Goal: Find specific page/section: Locate a particular part of the current website

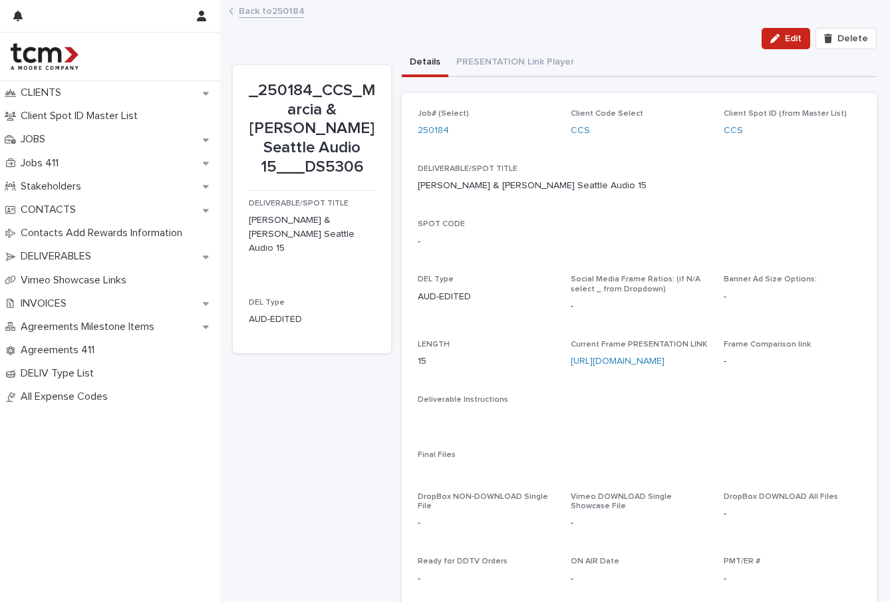
click at [261, 3] on link "Back to 250184" at bounding box center [272, 10] width 66 height 15
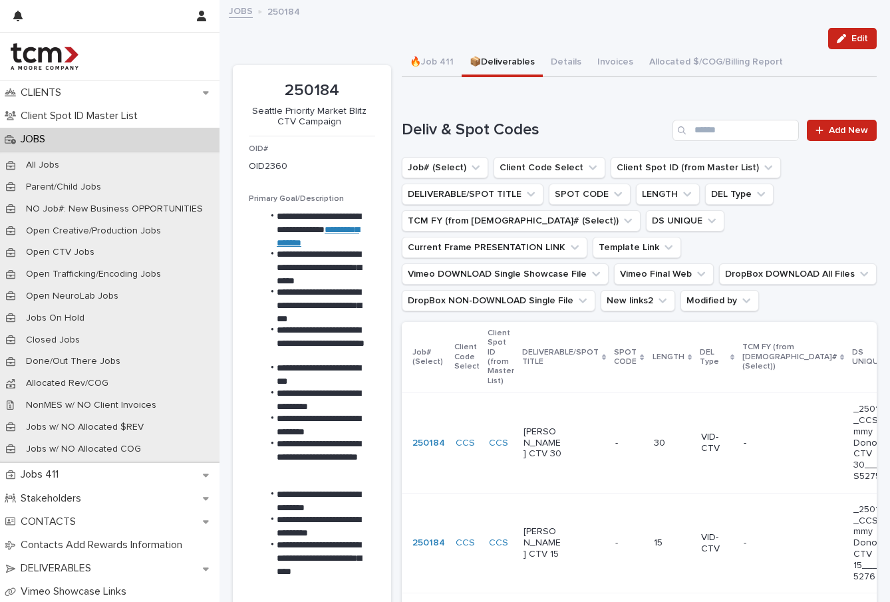
click at [233, 6] on link "JOBS" at bounding box center [241, 10] width 24 height 15
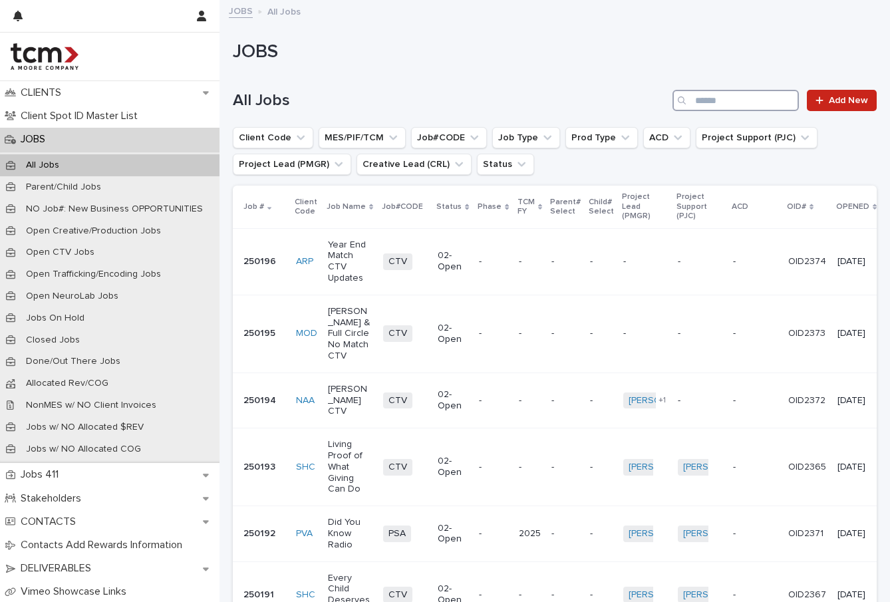
click at [765, 104] on input "Search" at bounding box center [736, 100] width 126 height 21
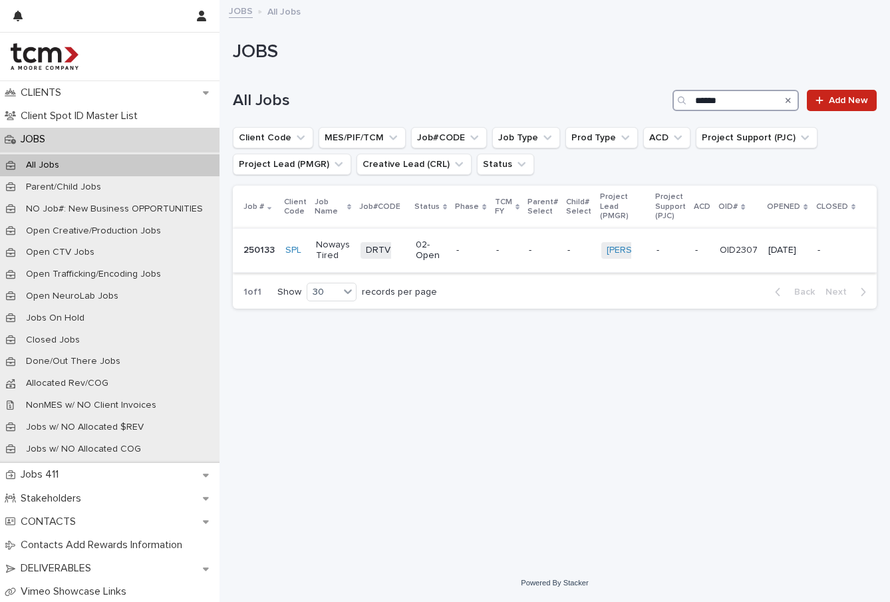
type input "******"
click at [347, 247] on p "Noways Tired" at bounding box center [333, 250] width 34 height 23
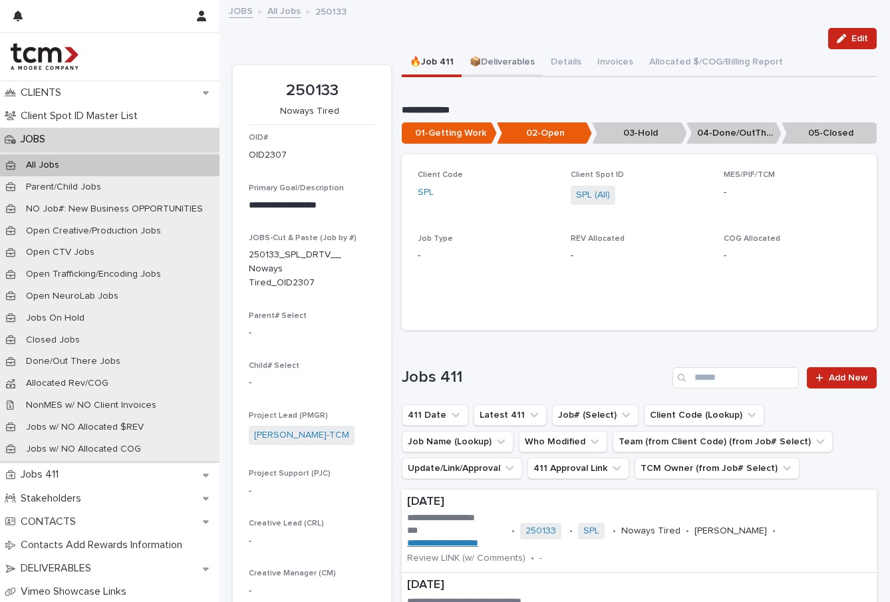
click at [525, 59] on button "📦Deliverables" at bounding box center [502, 63] width 81 height 28
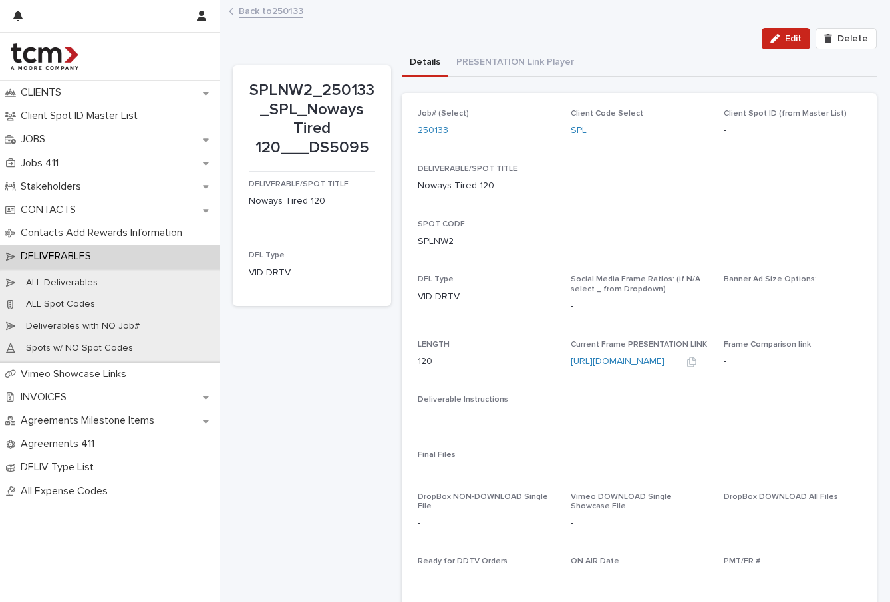
click at [596, 358] on link "[URL][DOMAIN_NAME]" at bounding box center [618, 361] width 94 height 9
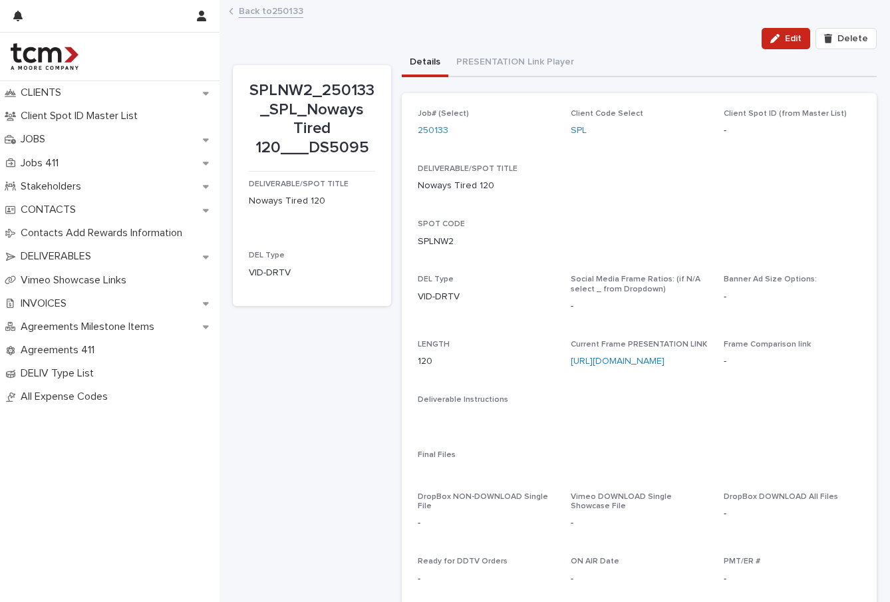
click at [276, 15] on link "Back to 250133" at bounding box center [271, 10] width 65 height 15
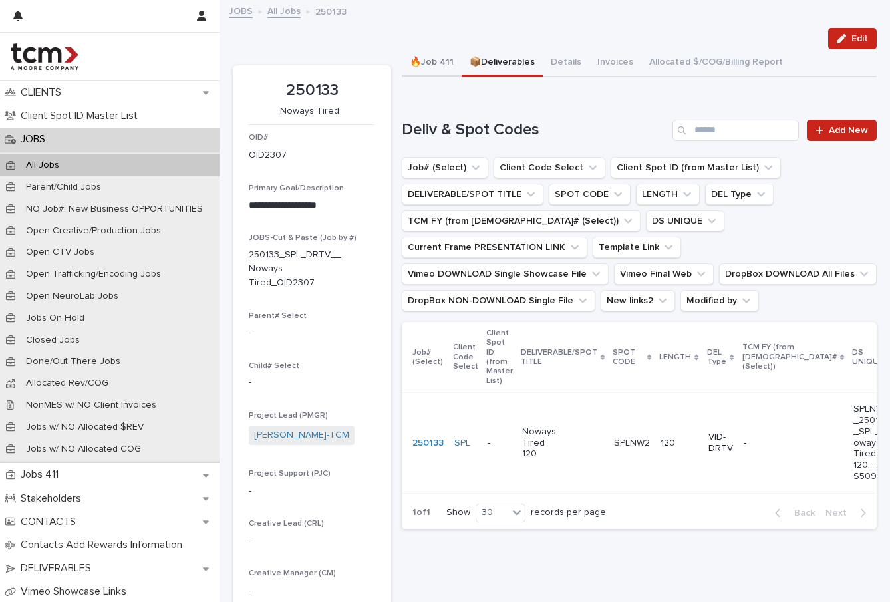
click at [442, 54] on button "🔥Job 411" at bounding box center [432, 63] width 60 height 28
